Goal: Task Accomplishment & Management: Manage account settings

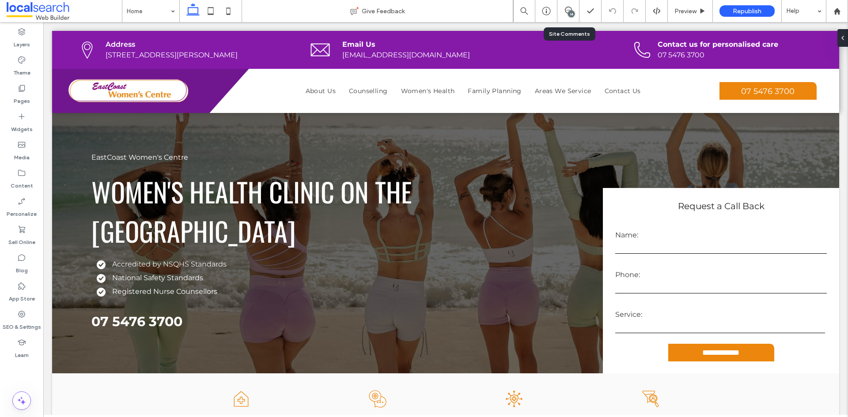
click at [569, 12] on div "14" at bounding box center [571, 14] width 7 height 7
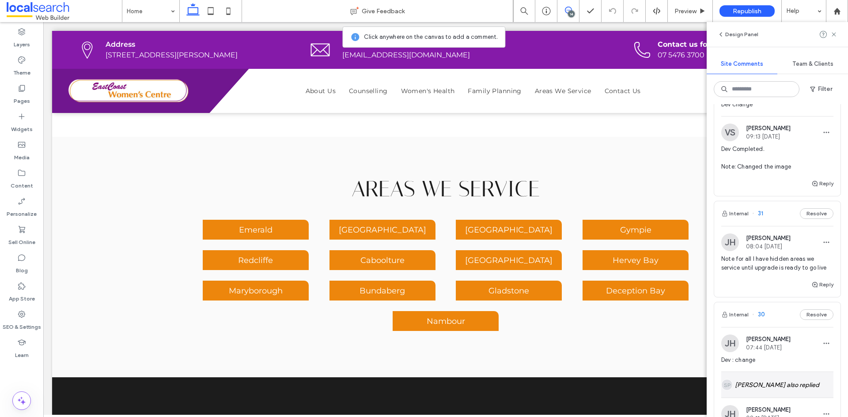
scroll to position [132, 0]
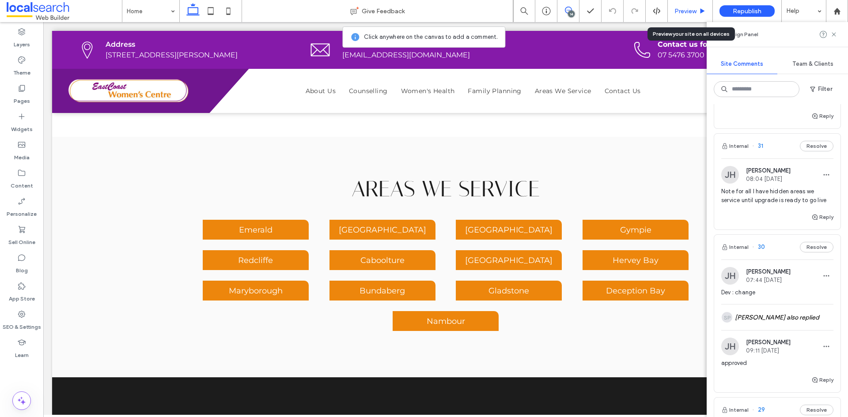
click at [679, 14] on span "Preview" at bounding box center [685, 12] width 22 height 8
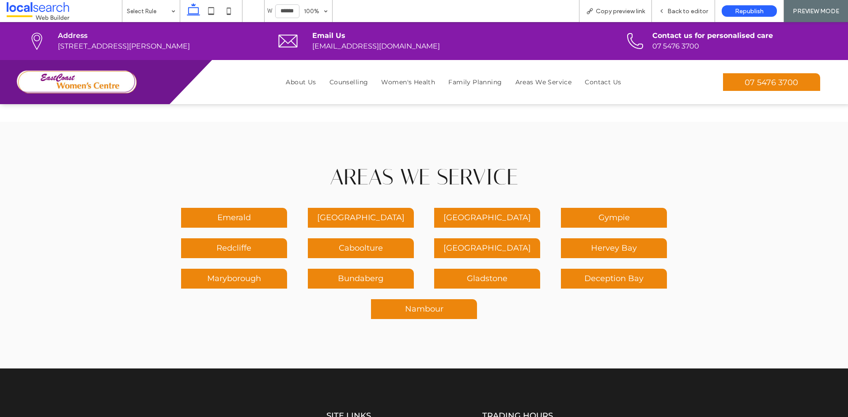
scroll to position [1390, 0]
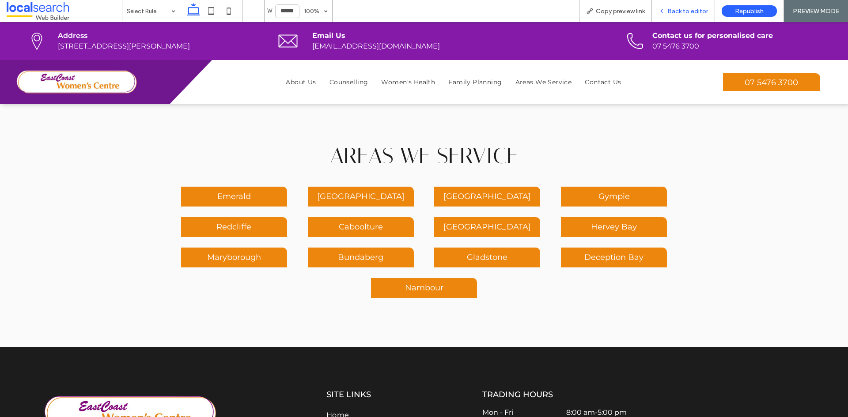
click at [685, 10] on span "Back to editor" at bounding box center [687, 12] width 41 height 8
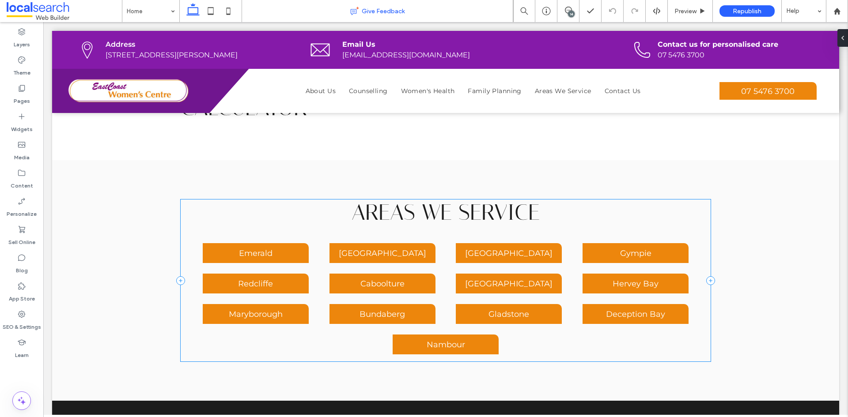
scroll to position [1364, 0]
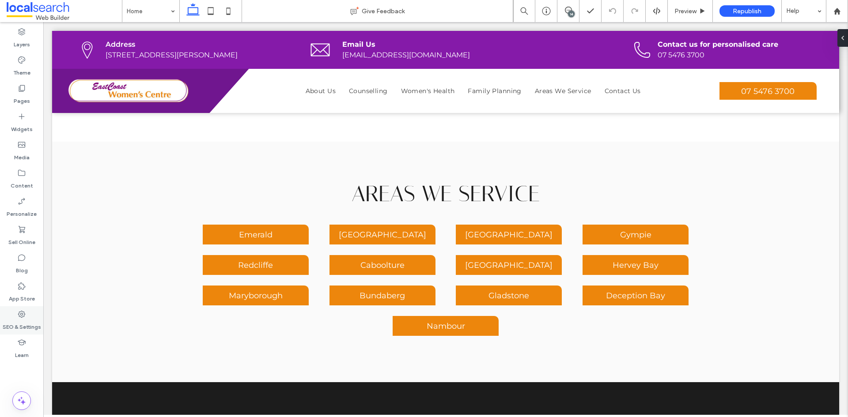
click at [36, 315] on div "SEO & Settings" at bounding box center [21, 320] width 43 height 28
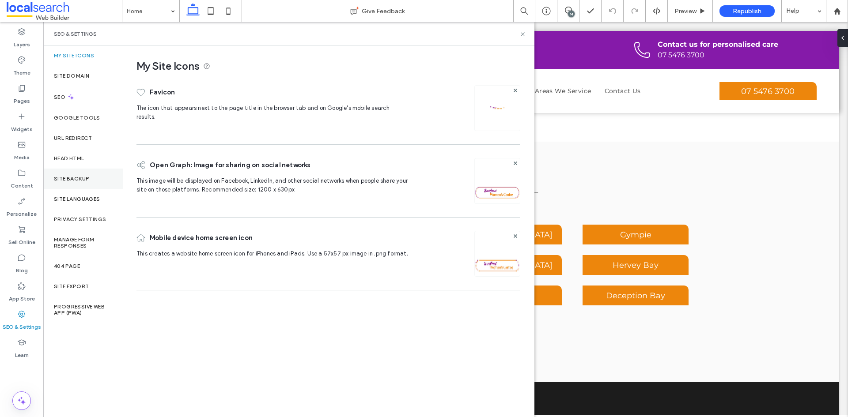
click at [78, 179] on label "Site Backup" at bounding box center [71, 179] width 35 height 6
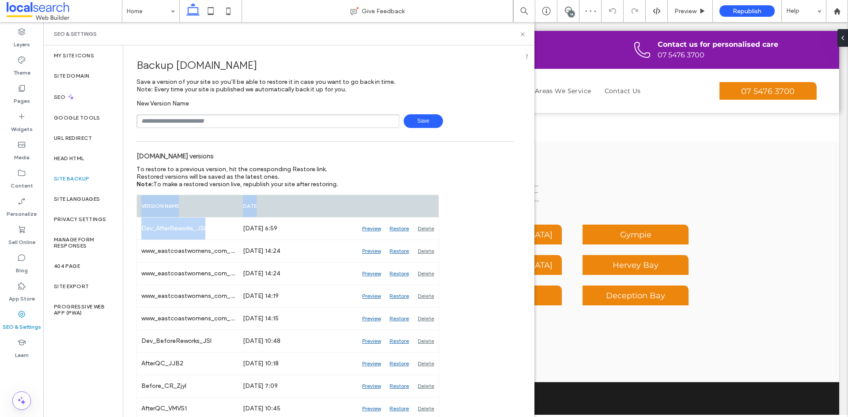
drag, startPoint x: 215, startPoint y: 223, endPoint x: 135, endPoint y: 226, distance: 80.0
click at [188, 153] on span "www.eastcoastwomens.com.au" at bounding box center [162, 156] width 52 height 8
click at [188, 110] on div "New Version Name Save" at bounding box center [324, 114] width 377 height 28
click at [184, 123] on input "text" at bounding box center [267, 121] width 263 height 14
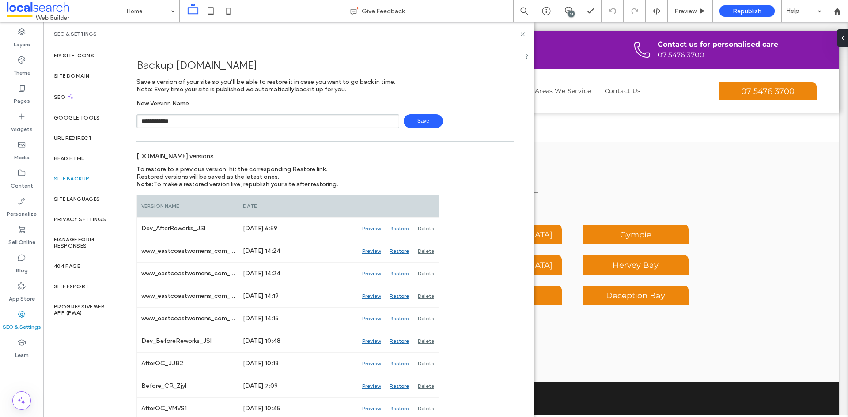
drag, startPoint x: 412, startPoint y: 126, endPoint x: 315, endPoint y: 134, distance: 97.9
click at [413, 126] on span "Save" at bounding box center [423, 121] width 39 height 14
click at [307, 118] on input "**********" at bounding box center [267, 121] width 263 height 14
type input "**********"
click at [430, 125] on span "Save" at bounding box center [423, 121] width 39 height 14
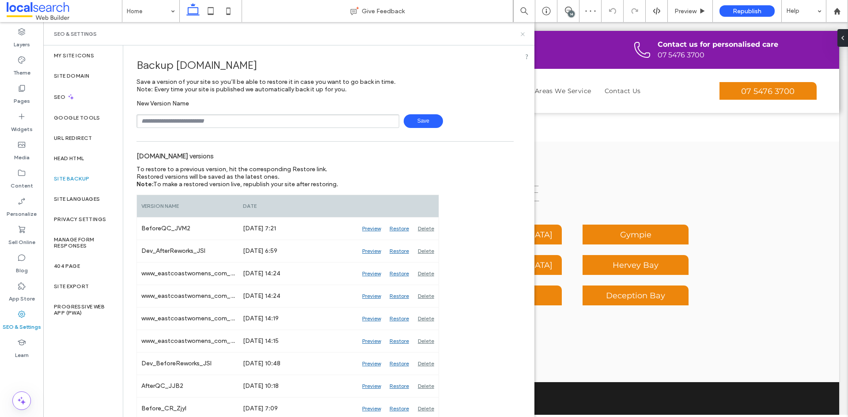
click at [522, 34] on icon at bounding box center [522, 34] width 7 height 7
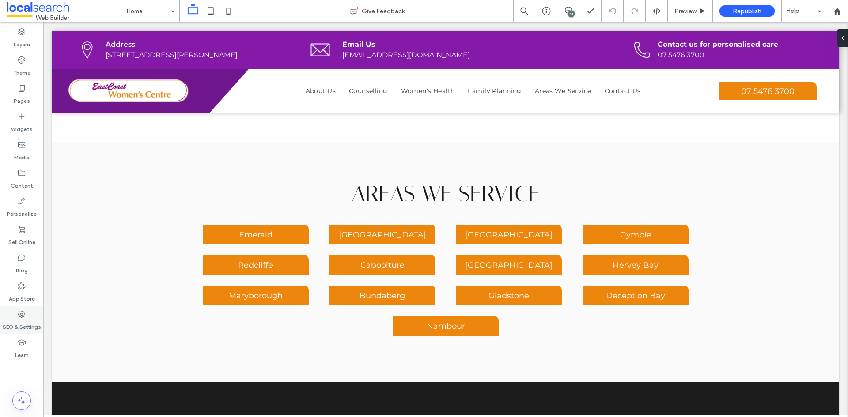
drag, startPoint x: 16, startPoint y: 320, endPoint x: 23, endPoint y: 320, distance: 7.1
click at [17, 320] on label "SEO & Settings" at bounding box center [22, 325] width 38 height 12
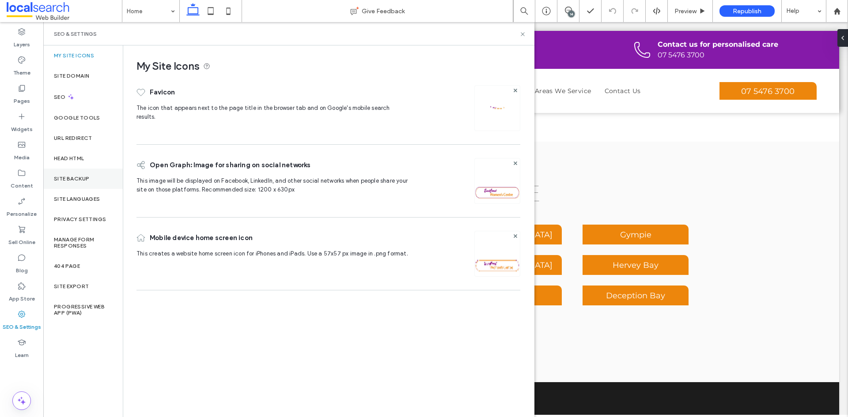
click at [80, 181] on label "Site Backup" at bounding box center [71, 179] width 35 height 6
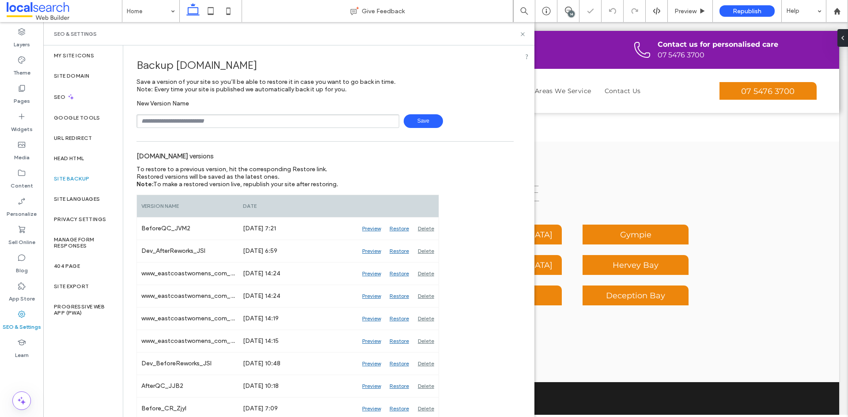
click at [173, 121] on input "text" at bounding box center [267, 121] width 263 height 14
type input "**********"
click at [431, 125] on span "Save" at bounding box center [423, 121] width 39 height 14
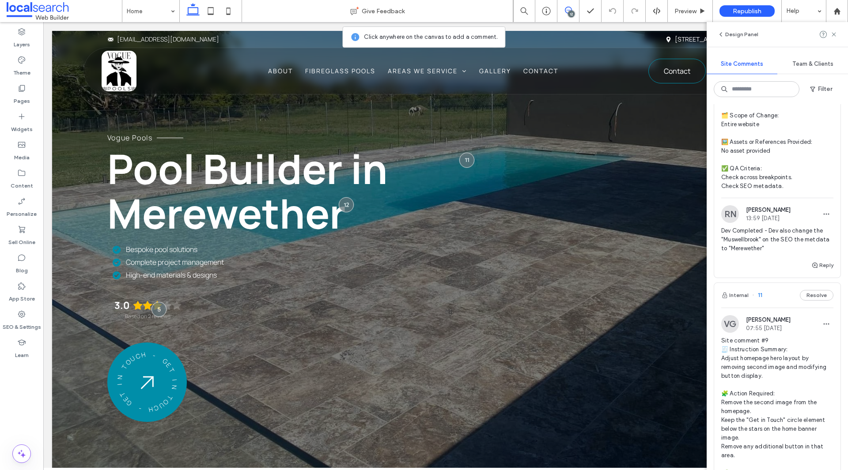
scroll to position [397, 0]
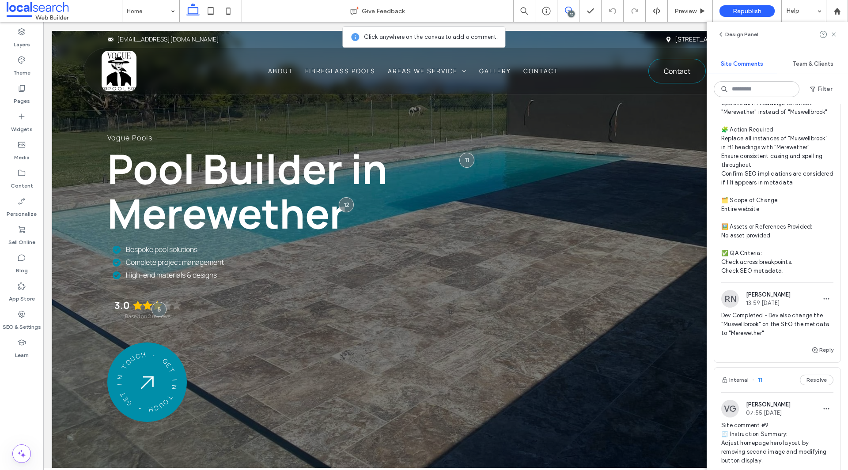
click at [790, 306] on span "13:59 [DATE]" at bounding box center [768, 303] width 45 height 7
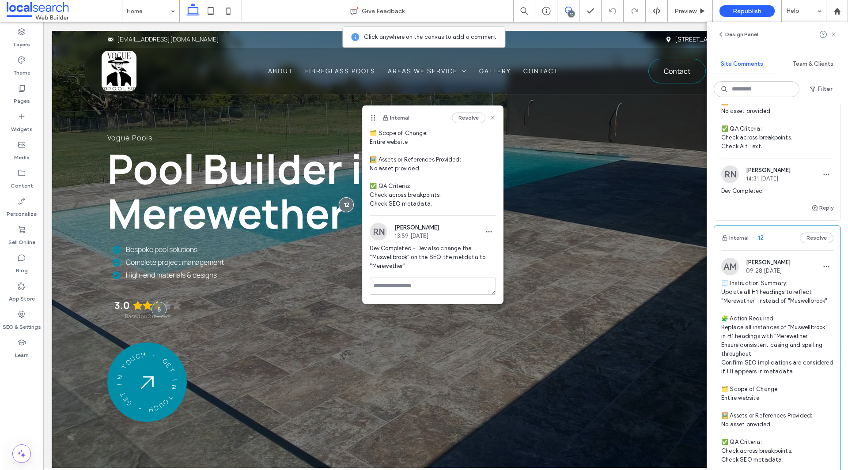
scroll to position [132, 0]
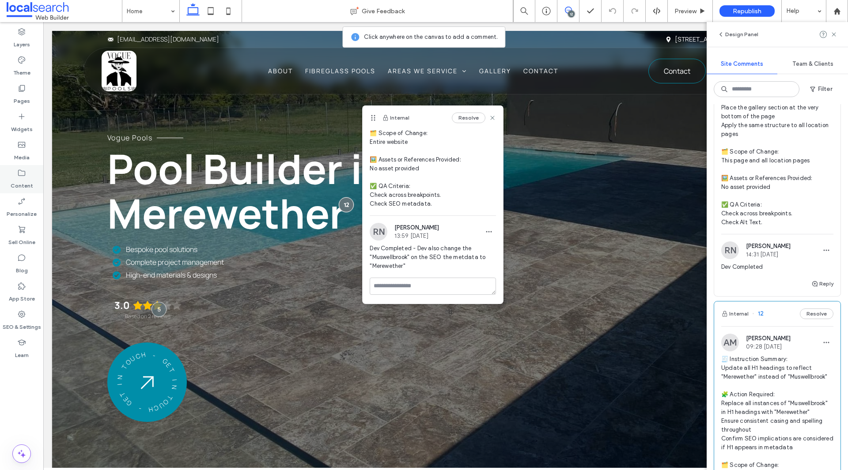
click at [36, 175] on div "Content" at bounding box center [21, 179] width 43 height 28
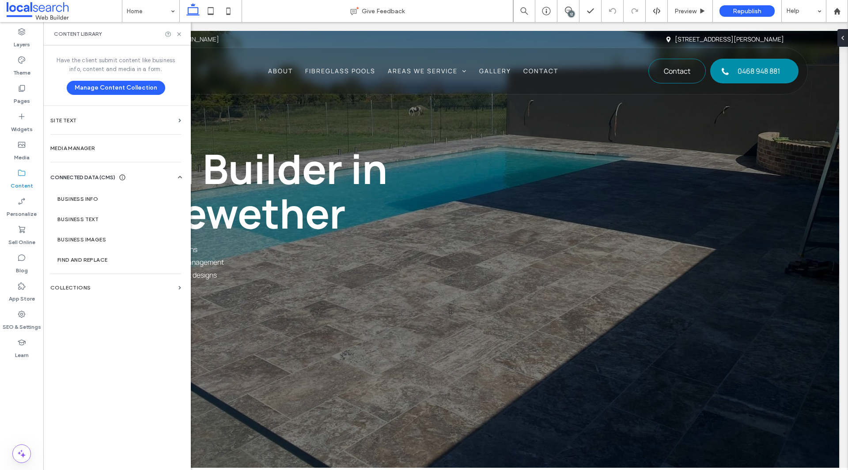
scroll to position [0, 0]
click at [26, 142] on div "Media" at bounding box center [21, 151] width 43 height 28
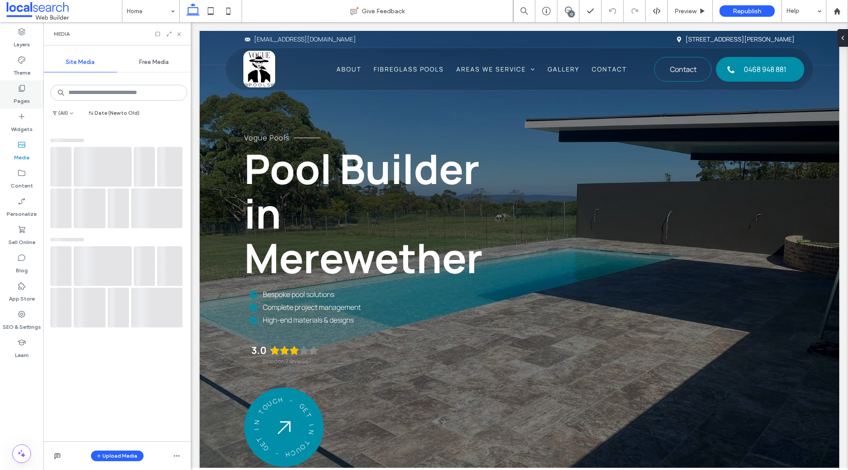
click at [26, 95] on label "Pages" at bounding box center [22, 99] width 16 height 12
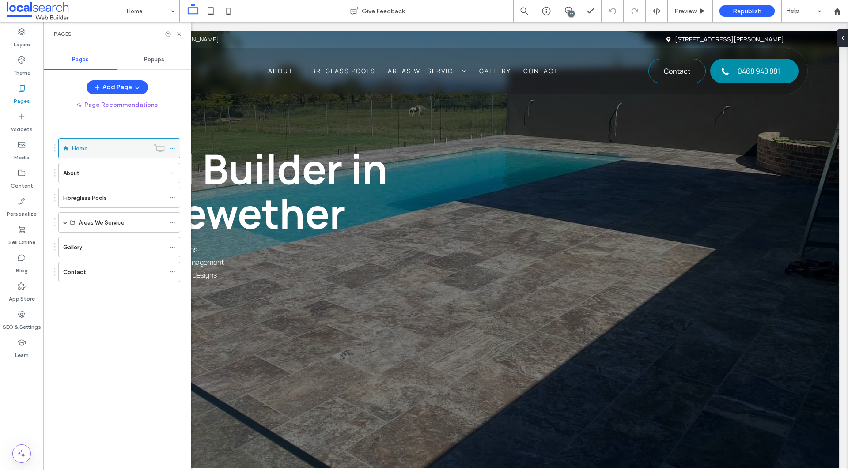
click at [175, 148] on div at bounding box center [174, 148] width 11 height 13
click at [174, 148] on use at bounding box center [172, 148] width 5 height 1
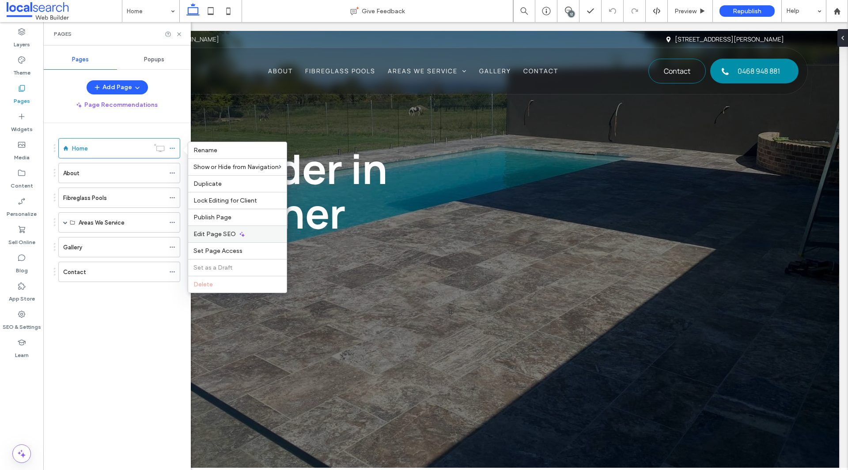
click at [219, 241] on div "Edit Page SEO" at bounding box center [237, 234] width 98 height 17
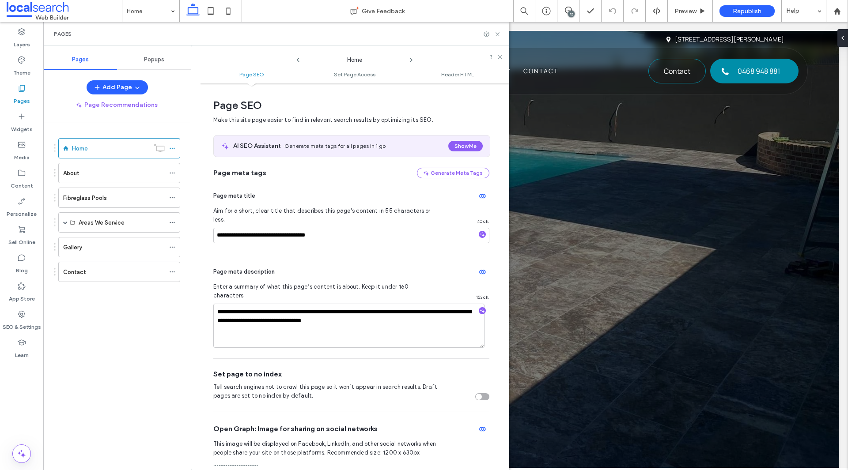
click at [501, 34] on div "Pages" at bounding box center [276, 33] width 466 height 23
click at [498, 34] on use at bounding box center [497, 34] width 4 height 4
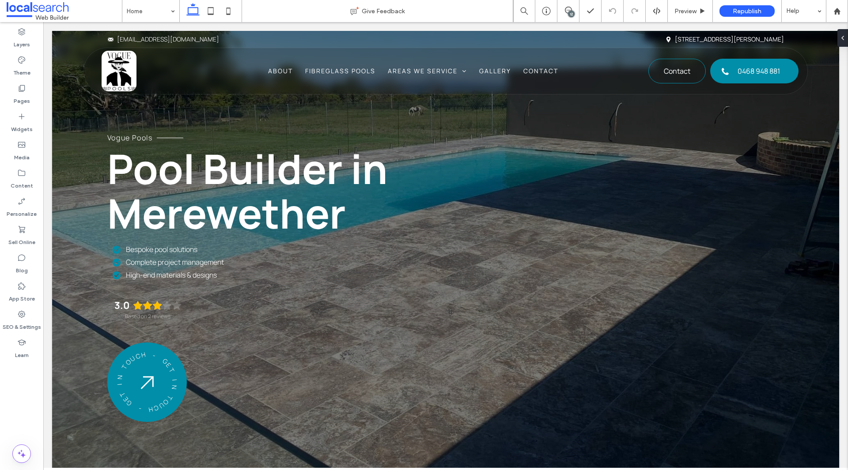
drag, startPoint x: 572, startPoint y: 11, endPoint x: 572, endPoint y: 16, distance: 4.4
click at [572, 14] on div "12" at bounding box center [571, 14] width 7 height 7
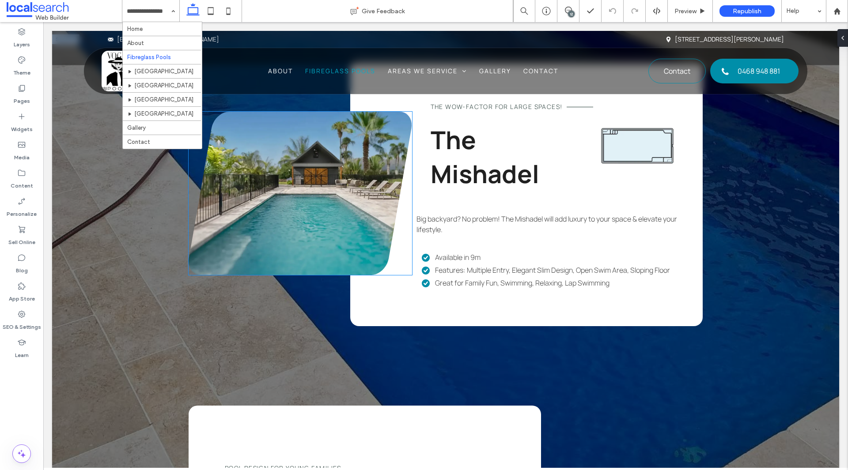
scroll to position [1369, 0]
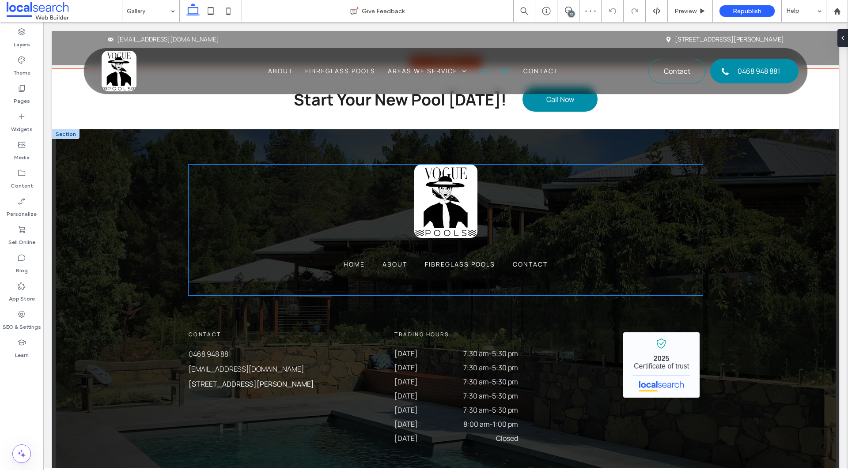
scroll to position [1218, 0]
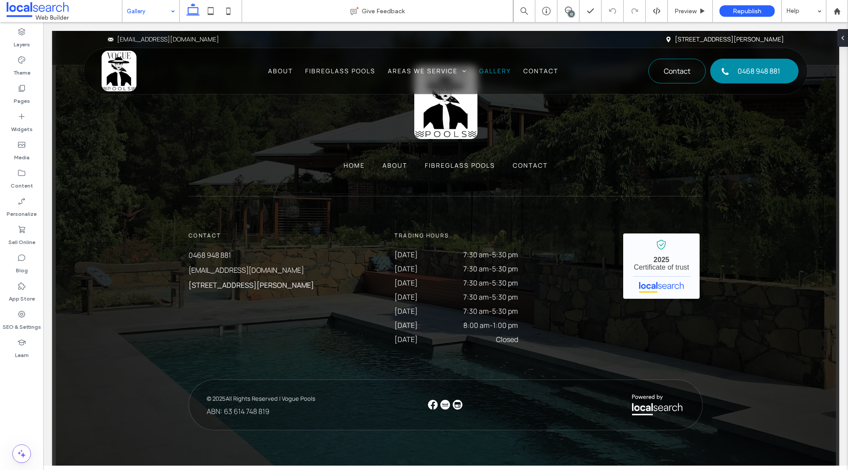
click at [156, 8] on input at bounding box center [149, 11] width 44 height 22
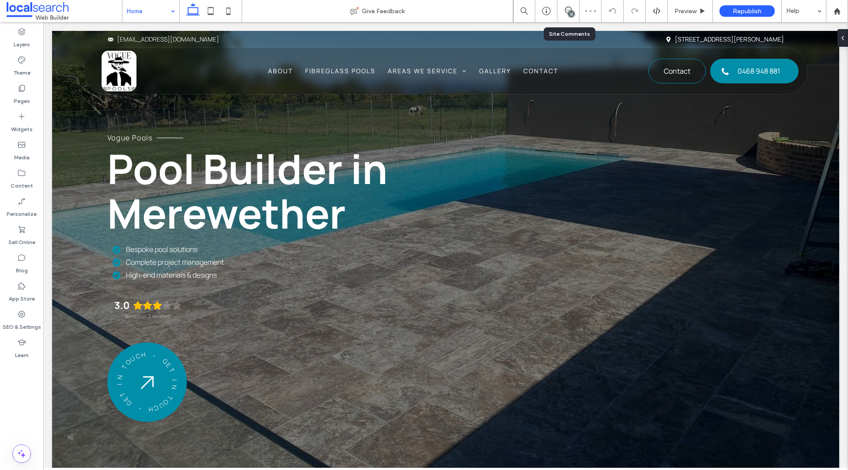
click at [574, 16] on div "12" at bounding box center [568, 11] width 22 height 22
click at [556, 14] on div at bounding box center [546, 11] width 22 height 9
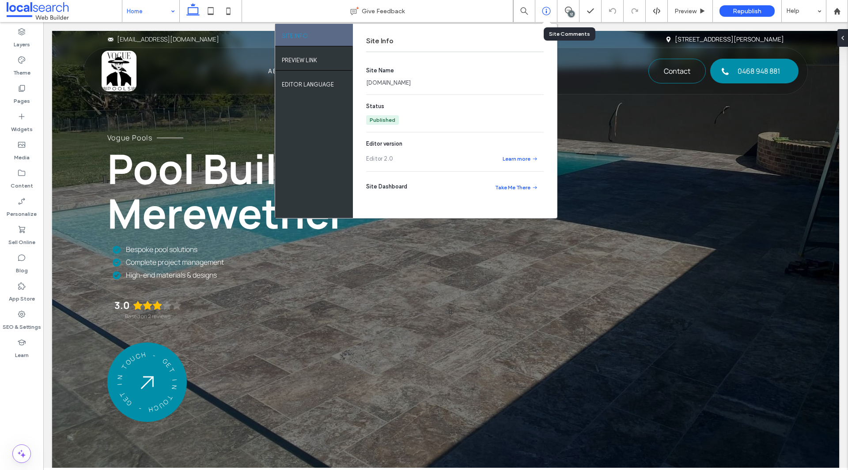
click at [575, 14] on div "12" at bounding box center [568, 11] width 22 height 9
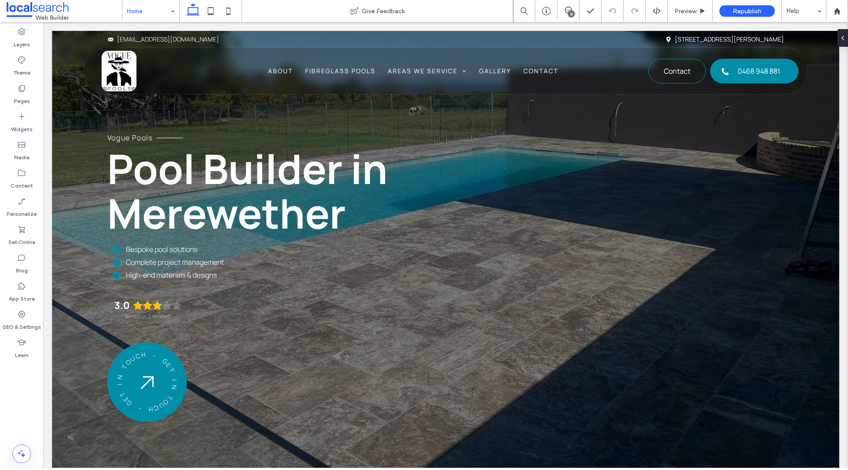
click at [571, 14] on div "12" at bounding box center [571, 14] width 7 height 7
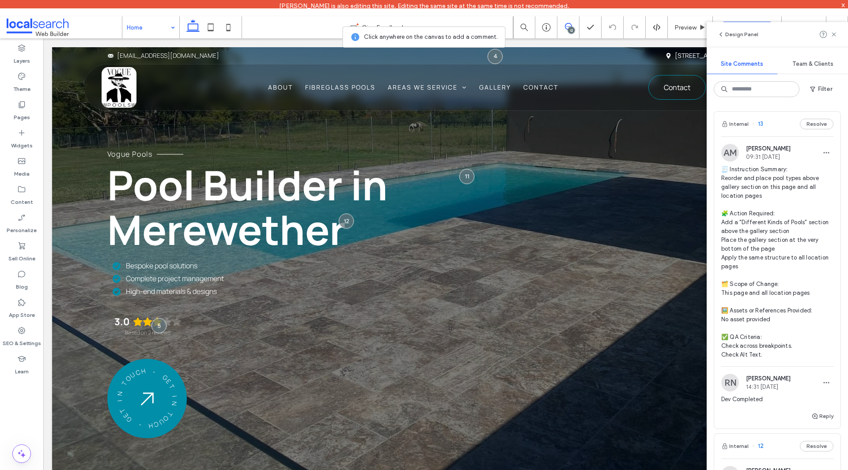
click at [744, 173] on span "🧾 Instruction Summary: Reorder and place pool types above gallery section on th…" at bounding box center [777, 262] width 112 height 194
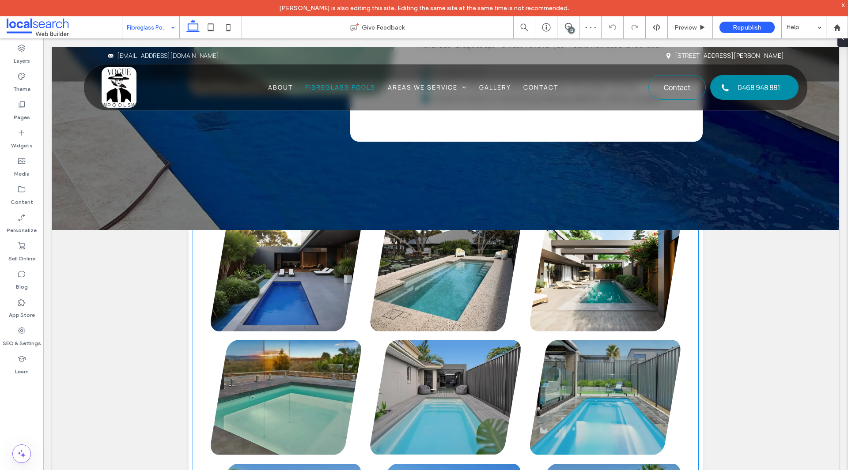
scroll to position [3295, 0]
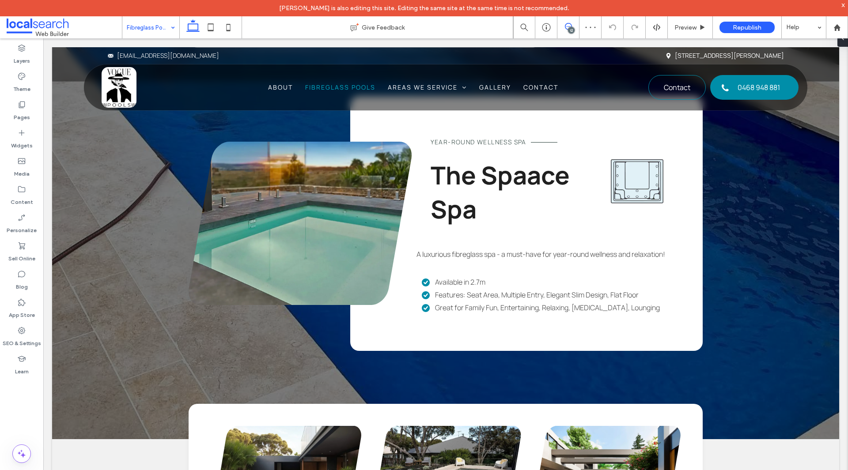
click at [572, 26] on span at bounding box center [568, 26] width 22 height 7
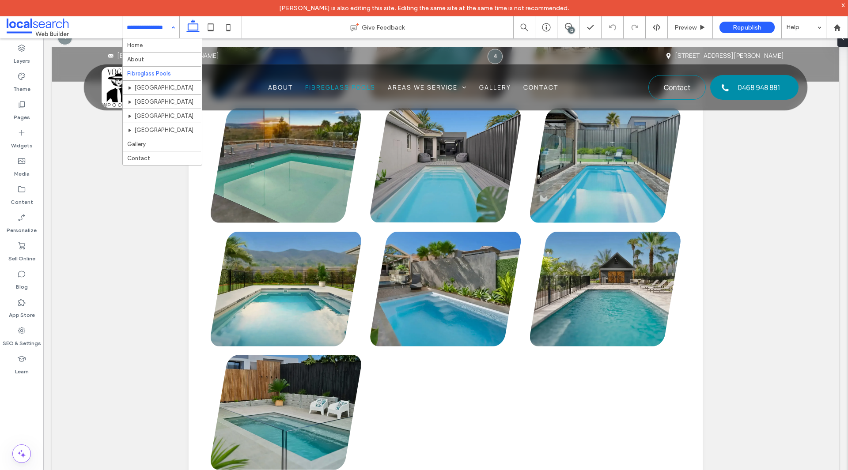
scroll to position [0, 0]
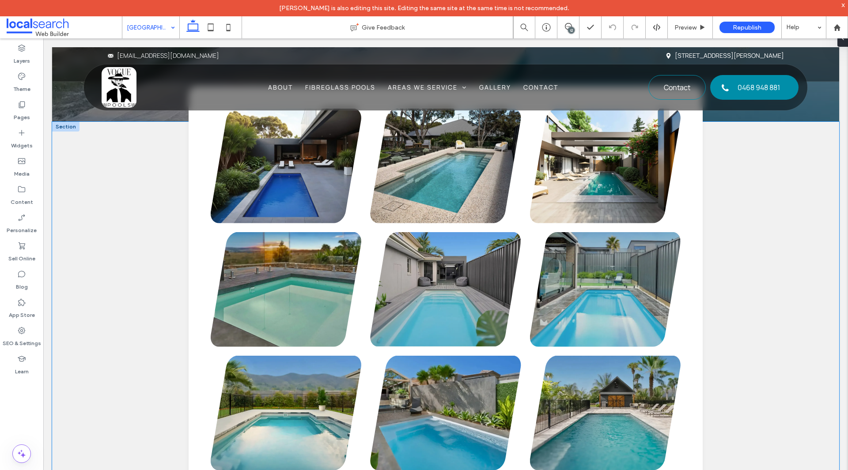
scroll to position [3621, 0]
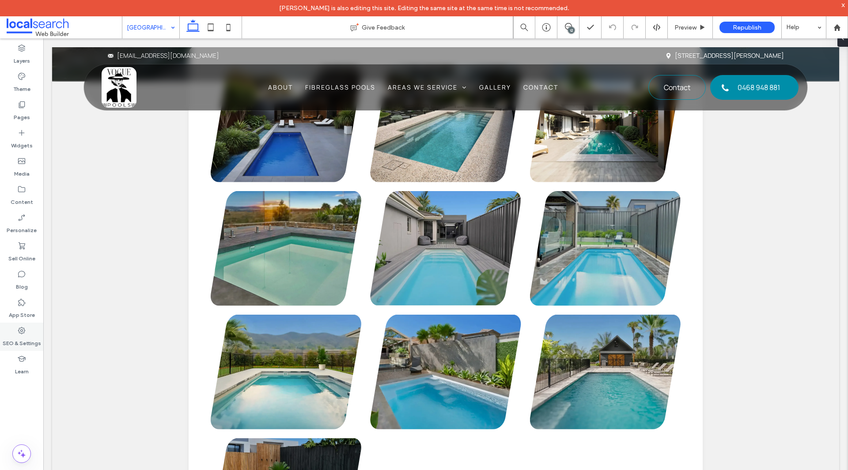
click at [18, 342] on label "SEO & Settings" at bounding box center [22, 341] width 38 height 12
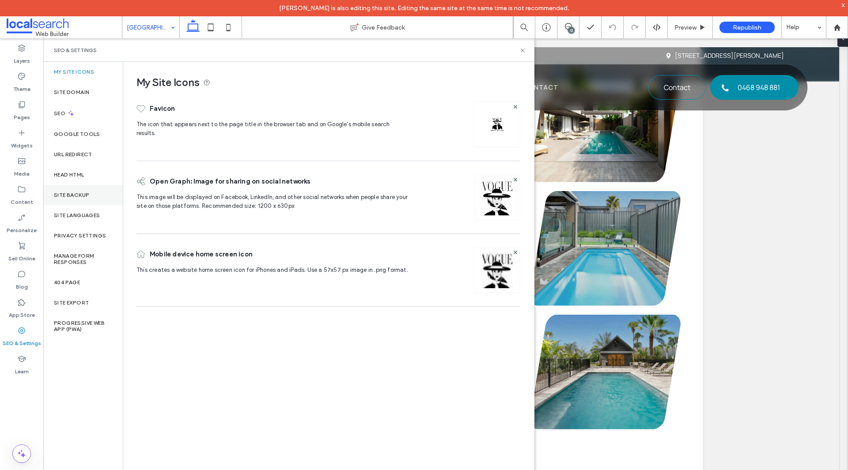
click at [79, 200] on div "Site Backup" at bounding box center [82, 195] width 79 height 20
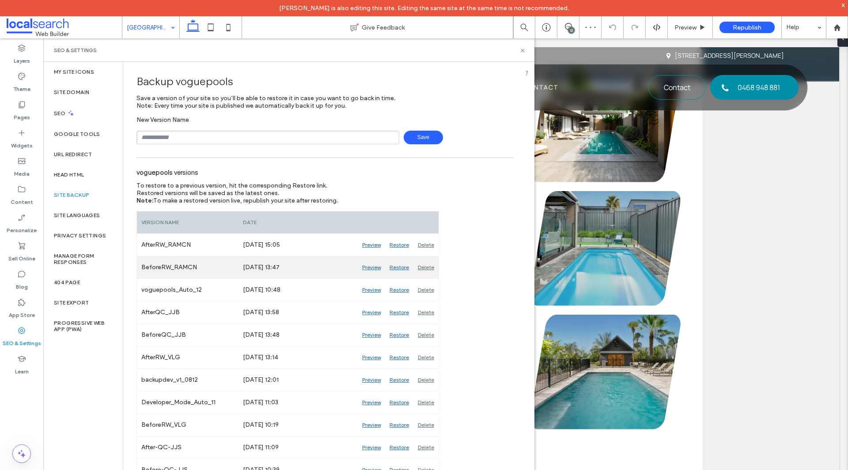
click at [368, 268] on div "Preview" at bounding box center [371, 268] width 27 height 22
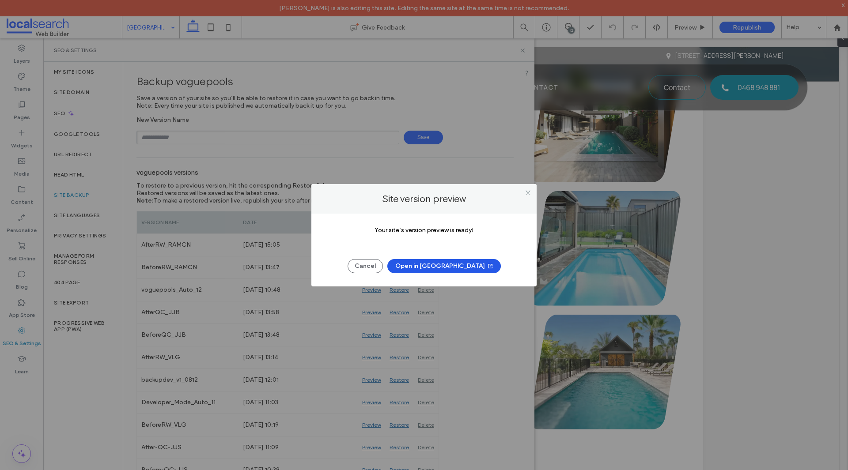
click at [442, 266] on button "Open in [GEOGRAPHIC_DATA]" at bounding box center [443, 266] width 113 height 14
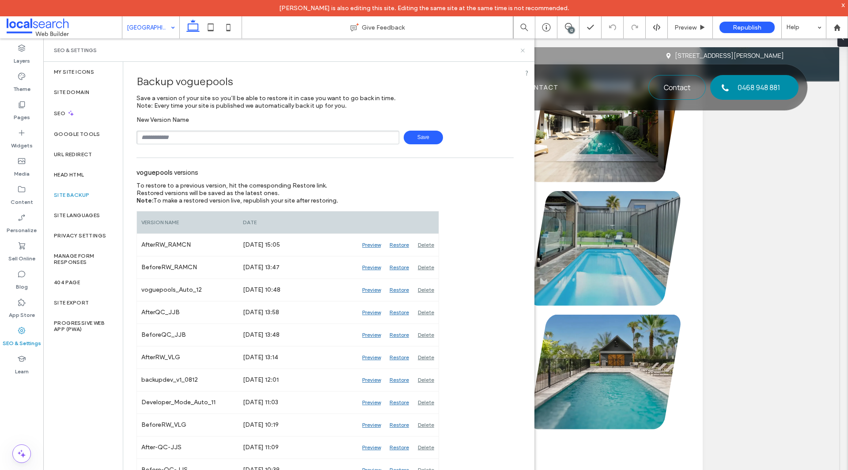
click at [523, 49] on icon at bounding box center [522, 50] width 7 height 7
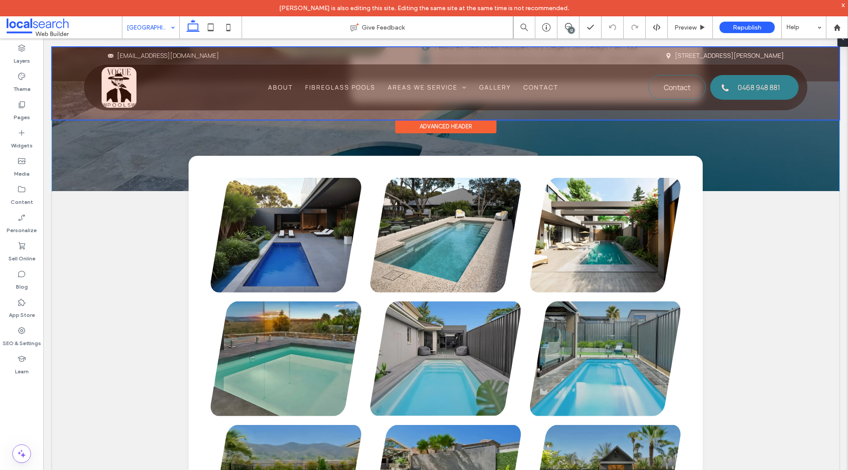
scroll to position [3445, 0]
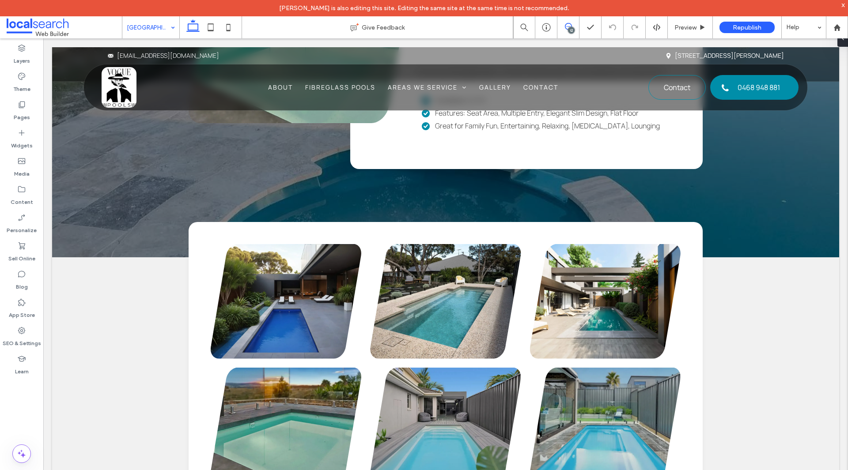
click at [573, 26] on span at bounding box center [568, 26] width 22 height 7
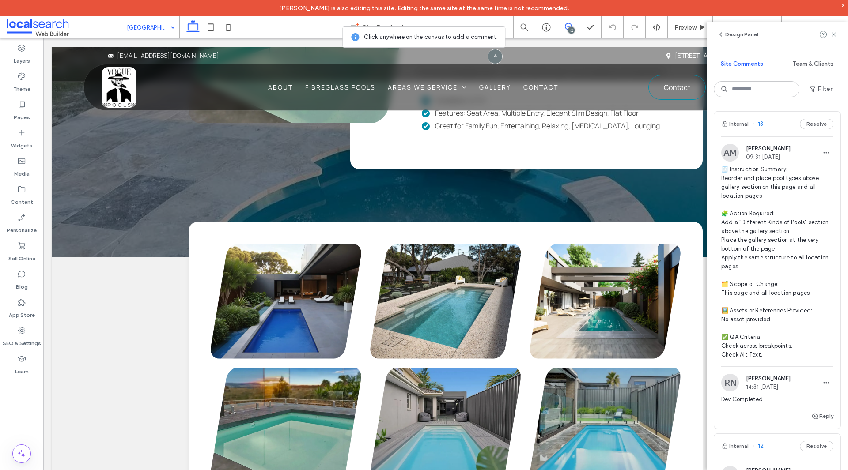
click at [785, 272] on span "🧾 Instruction Summary: Reorder and place pool types above gallery section on th…" at bounding box center [777, 262] width 112 height 194
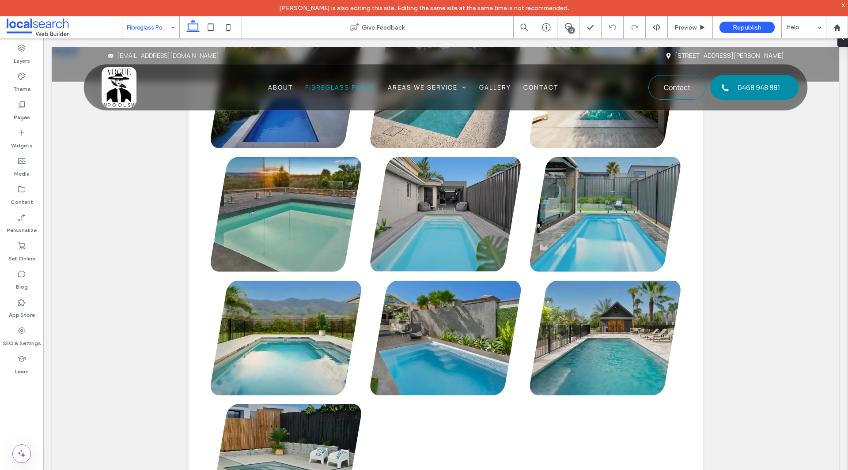
scroll to position [3694, 0]
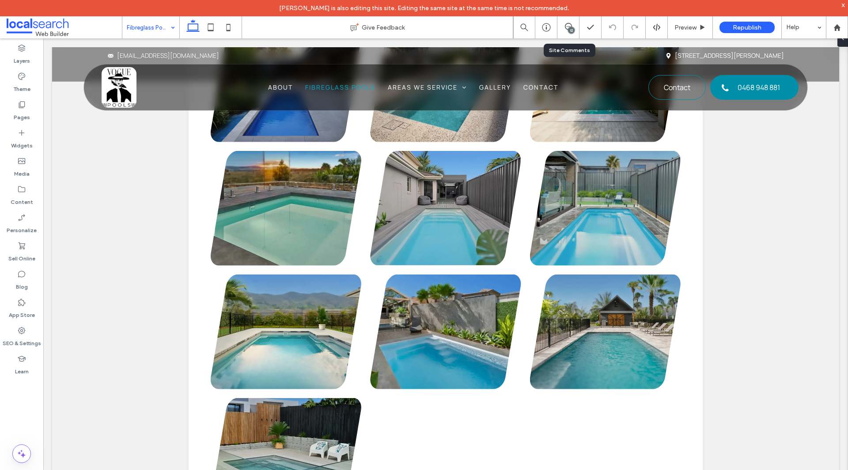
click at [574, 34] on div "12" at bounding box center [568, 27] width 22 height 22
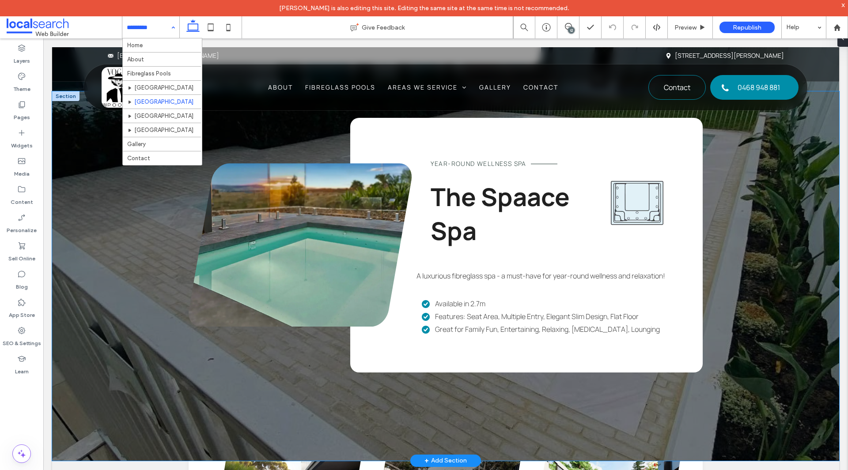
scroll to position [3577, 0]
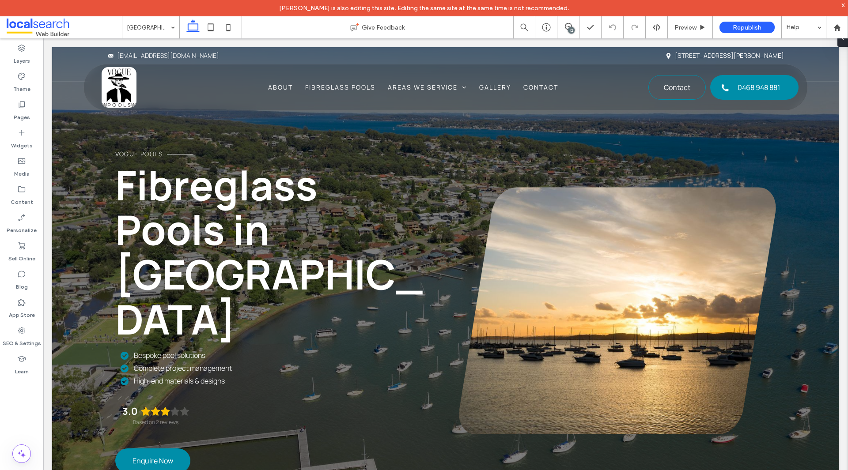
click at [573, 32] on div "12" at bounding box center [571, 30] width 7 height 7
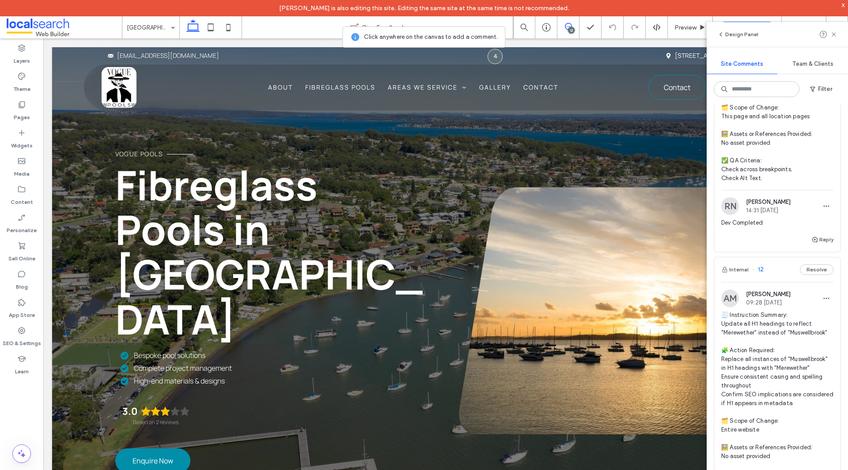
scroll to position [397, 0]
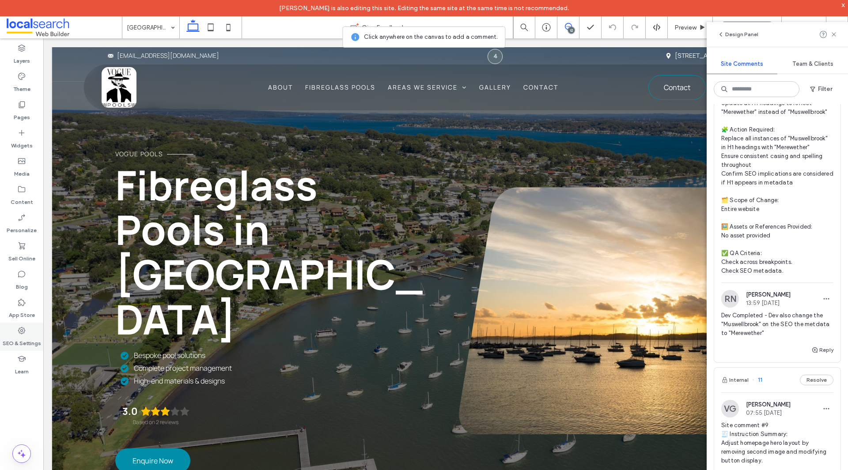
click at [9, 345] on label "SEO & Settings" at bounding box center [22, 341] width 38 height 12
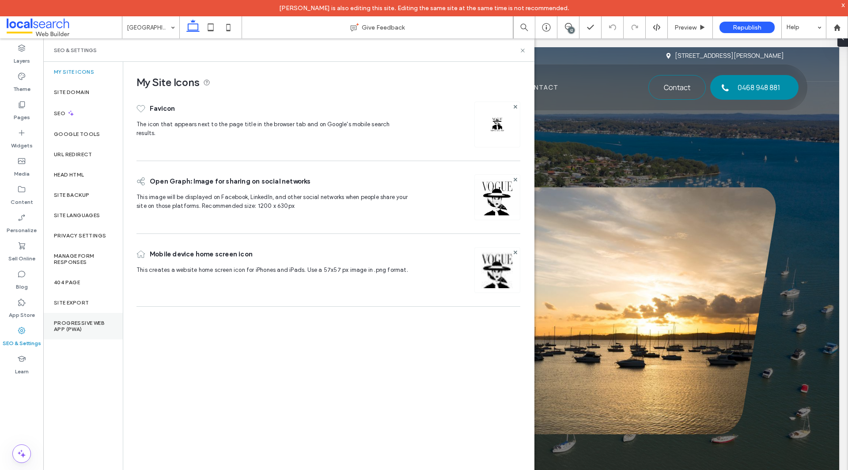
scroll to position [0, 0]
click at [77, 200] on div "Site Backup" at bounding box center [82, 195] width 79 height 20
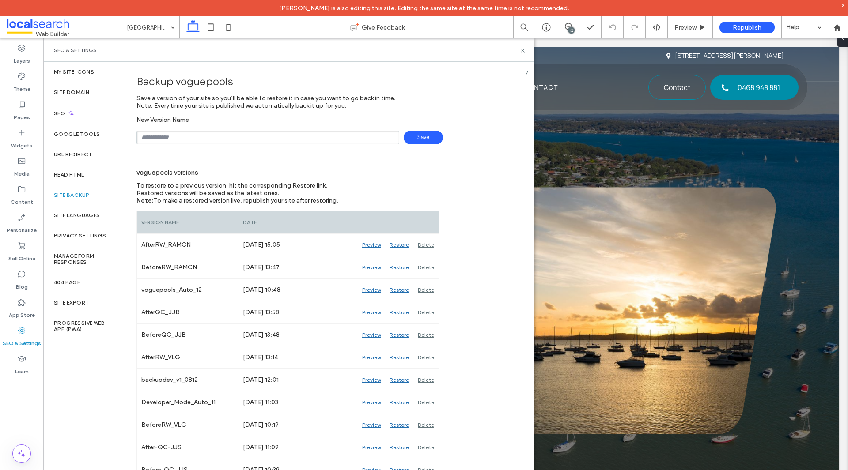
click at [223, 141] on input "text" at bounding box center [267, 138] width 263 height 14
type input "**********"
click at [405, 138] on span "Save" at bounding box center [423, 138] width 39 height 14
click at [525, 52] on icon at bounding box center [522, 50] width 7 height 7
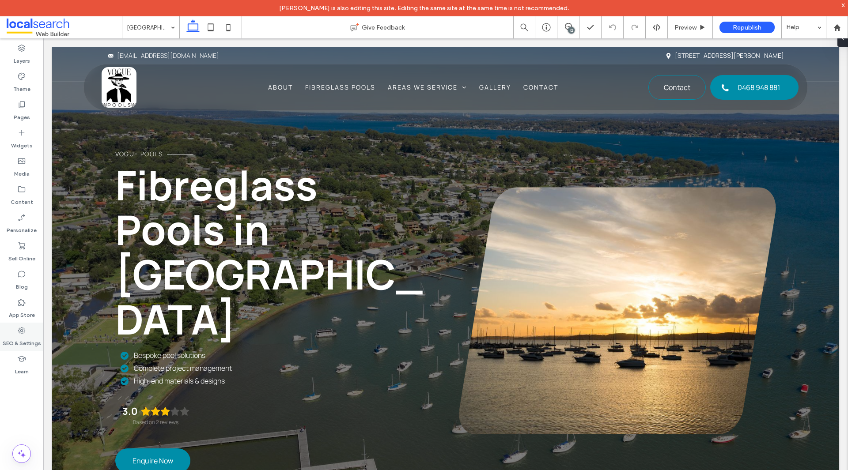
click at [25, 339] on label "SEO & Settings" at bounding box center [22, 341] width 38 height 12
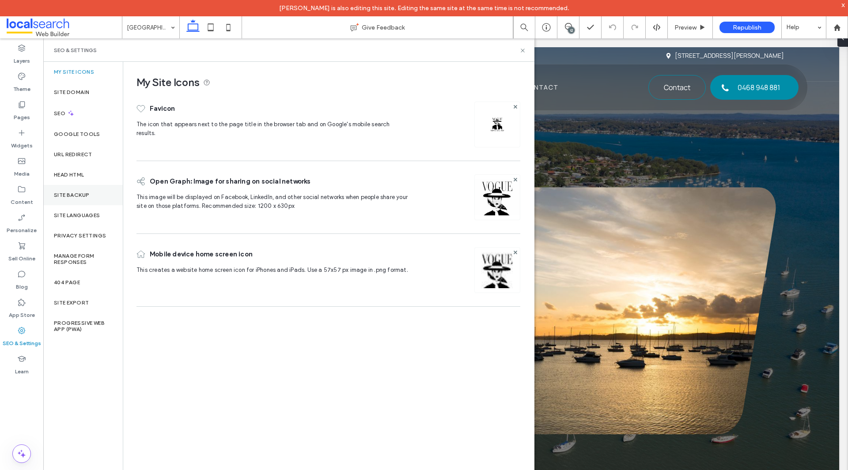
click at [92, 197] on div "Site Backup" at bounding box center [82, 195] width 79 height 20
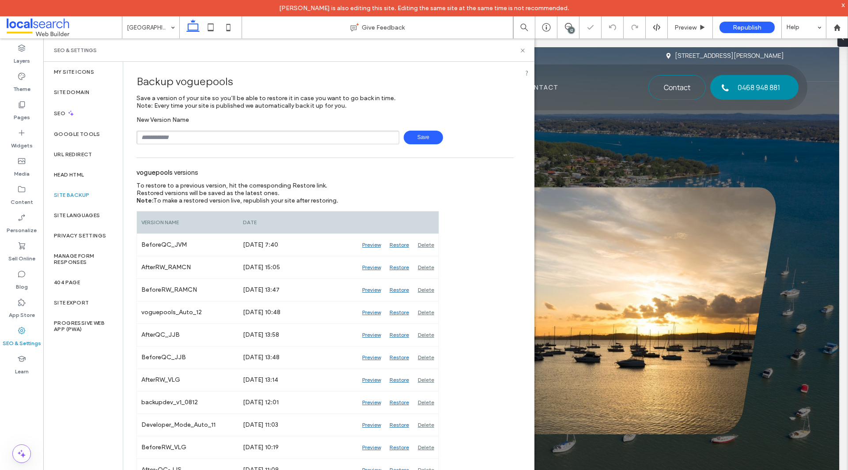
drag, startPoint x: 190, startPoint y: 140, endPoint x: 185, endPoint y: 142, distance: 5.0
click at [190, 140] on input "text" at bounding box center [267, 138] width 263 height 14
type input "**********"
click at [416, 127] on div "**********" at bounding box center [324, 130] width 377 height 28
click at [431, 135] on span "Save" at bounding box center [423, 138] width 39 height 14
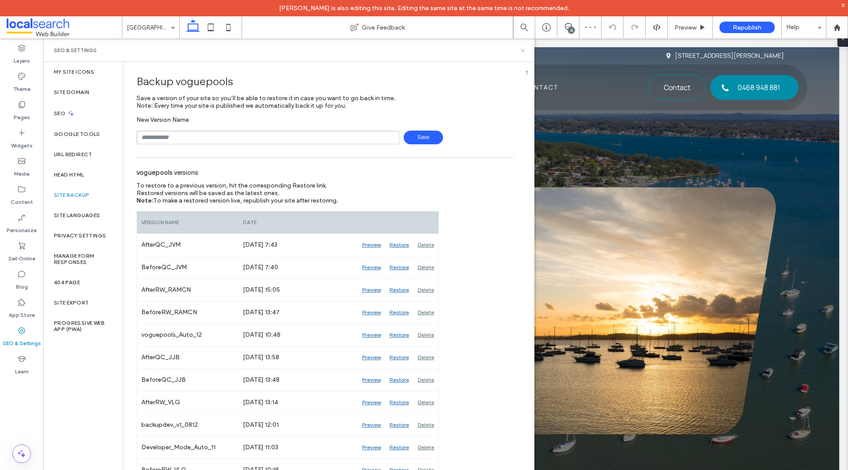
click at [522, 52] on use at bounding box center [523, 51] width 4 height 4
